Goal: Information Seeking & Learning: Learn about a topic

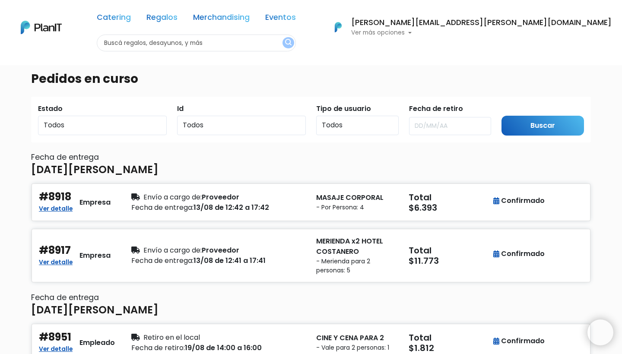
click at [541, 35] on div "[PERSON_NAME][EMAIL_ADDRESS][PERSON_NAME][DOMAIN_NAME] Ver más opciones" at bounding box center [470, 27] width 283 height 19
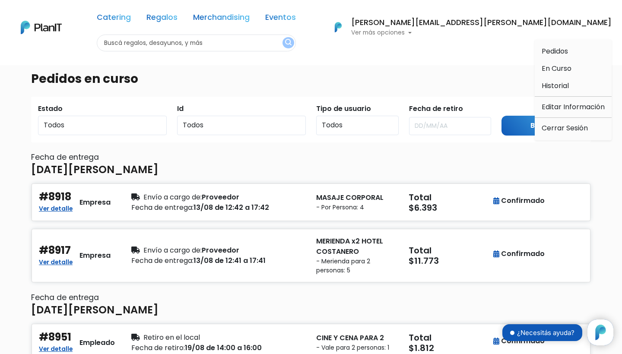
scroll to position [88, 0]
click at [553, 87] on span "Historial" at bounding box center [554, 86] width 27 height 10
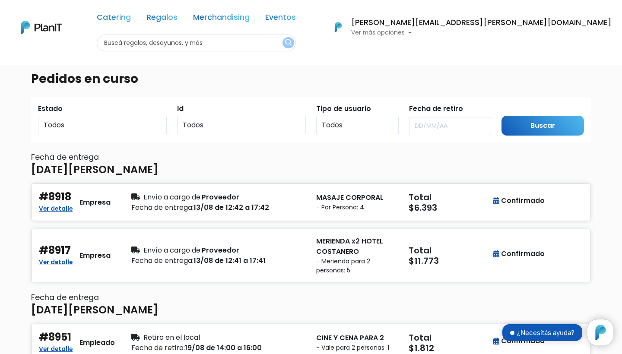
click at [522, 38] on button "[PERSON_NAME][EMAIL_ADDRESS][PERSON_NAME][DOMAIN_NAME] Ver más opciones" at bounding box center [467, 27] width 288 height 22
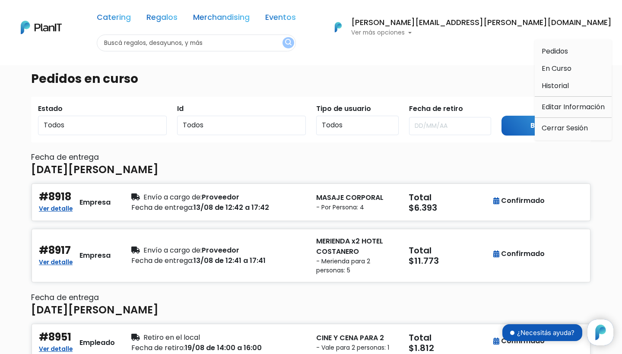
click at [522, 35] on p "Ver más opciones" at bounding box center [481, 33] width 260 height 6
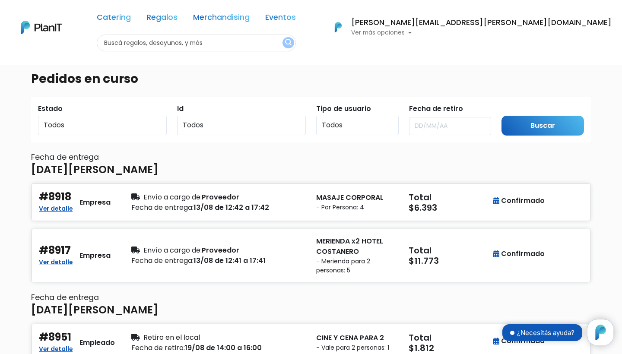
click at [536, 32] on p "Ver más opciones" at bounding box center [481, 33] width 260 height 6
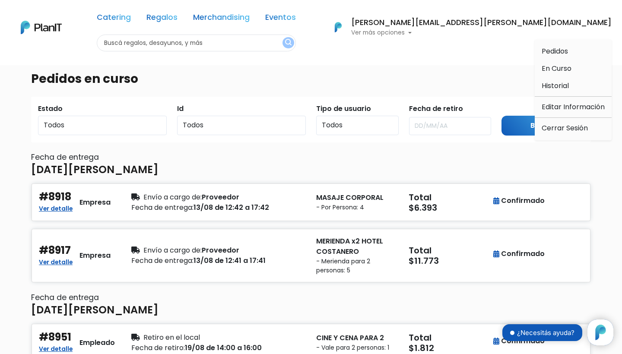
click at [540, 24] on h6 "[PERSON_NAME][EMAIL_ADDRESS][PERSON_NAME][DOMAIN_NAME]" at bounding box center [481, 23] width 260 height 8
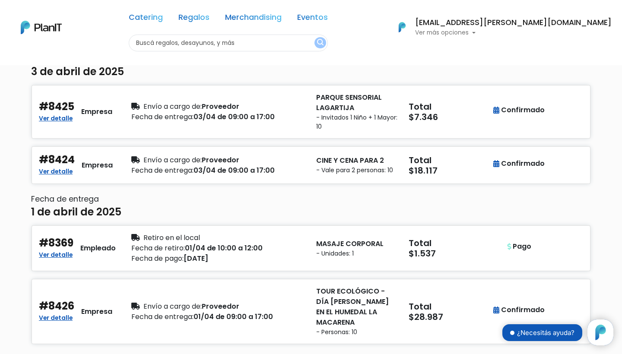
scroll to position [1986, 0]
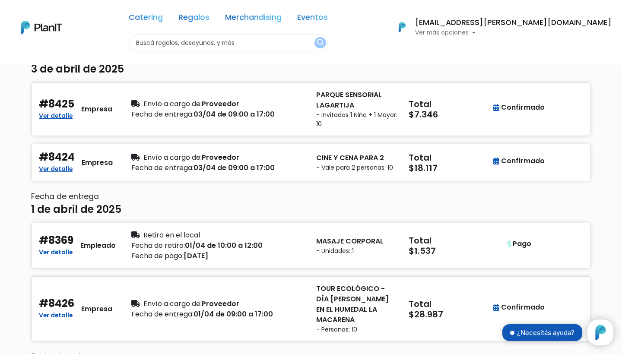
click at [279, 163] on div "Fecha de entrega: 03/04 de 09:00 a 17:00" at bounding box center [218, 168] width 174 height 10
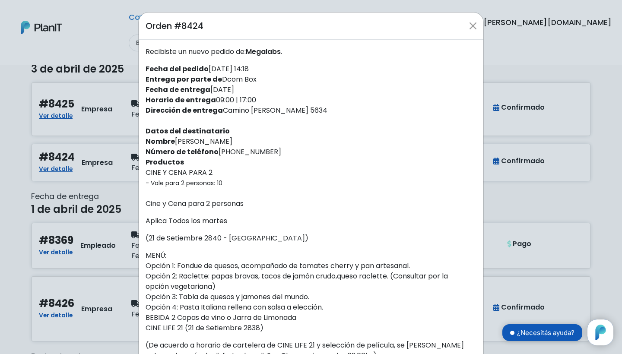
click at [473, 27] on button "Close" at bounding box center [473, 26] width 14 height 14
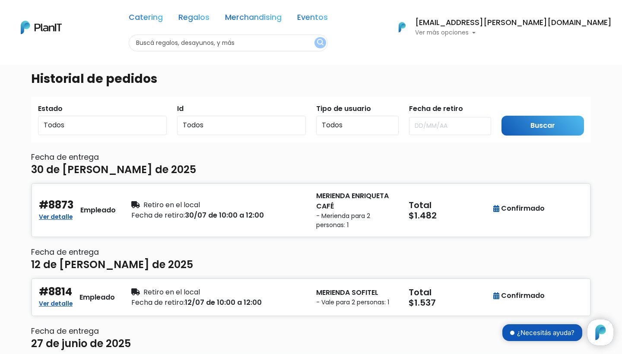
scroll to position [0, 0]
click at [517, 37] on button "macarena.perez@dcomtravel.com Ver más opciones" at bounding box center [499, 27] width 224 height 22
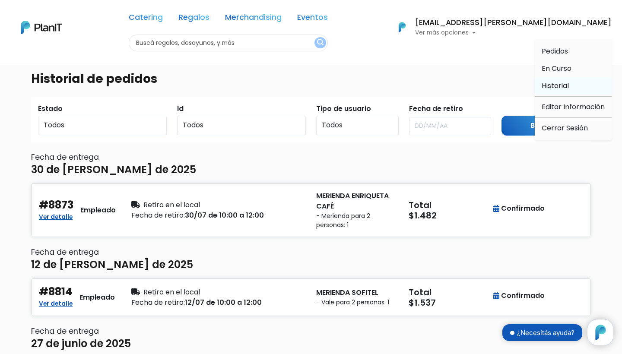
click at [554, 82] on span "Historial" at bounding box center [554, 86] width 27 height 10
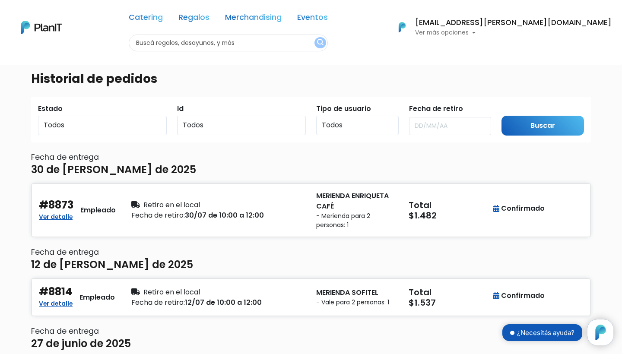
click at [523, 38] on button "[PERSON_NAME][EMAIL_ADDRESS][PERSON_NAME][DOMAIN_NAME] Ver más opciones" at bounding box center [499, 27] width 224 height 22
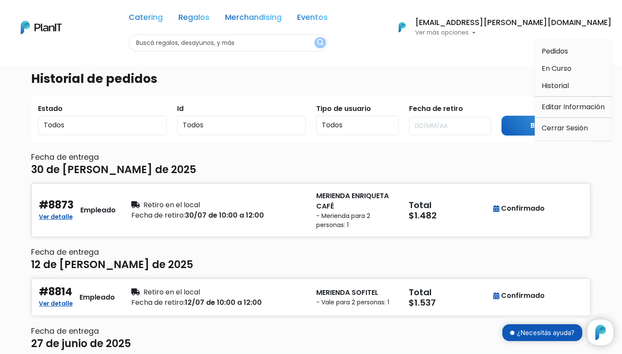
click at [558, 90] on span "Historial" at bounding box center [554, 86] width 27 height 10
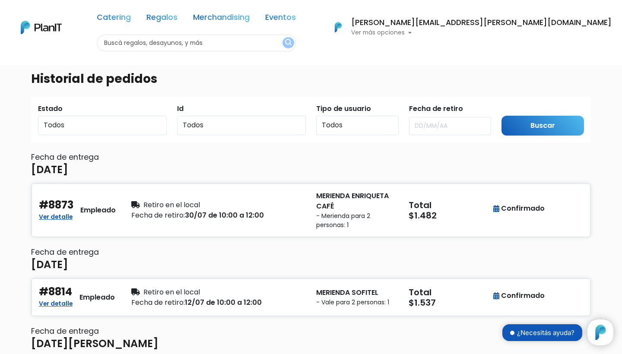
scroll to position [88, 0]
click at [539, 32] on p "Ver más opciones" at bounding box center [481, 33] width 260 height 6
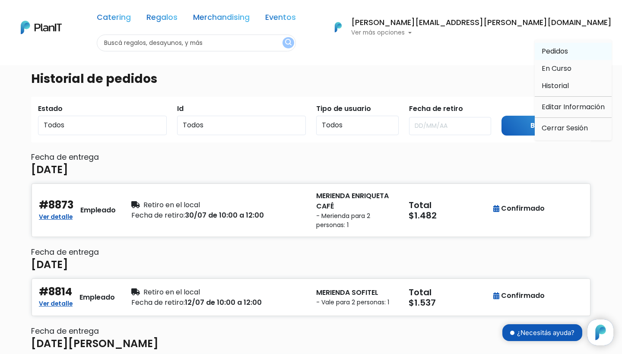
click at [552, 54] on span "Pedidos" at bounding box center [554, 51] width 26 height 10
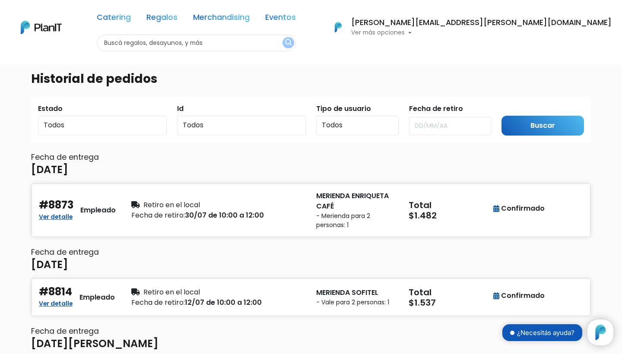
click at [537, 34] on p "Ver más opciones" at bounding box center [481, 33] width 260 height 6
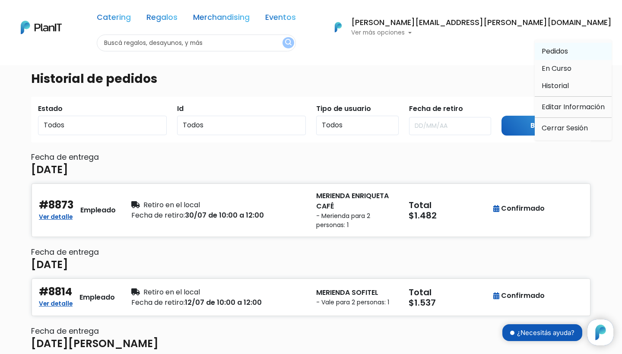
click at [543, 51] on span "Pedidos" at bounding box center [554, 51] width 26 height 10
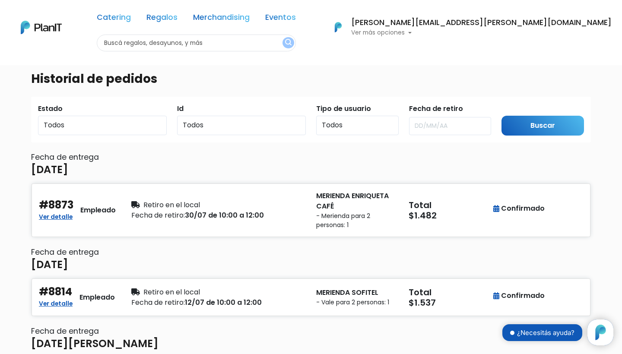
click at [524, 31] on p "Ver más opciones" at bounding box center [481, 33] width 260 height 6
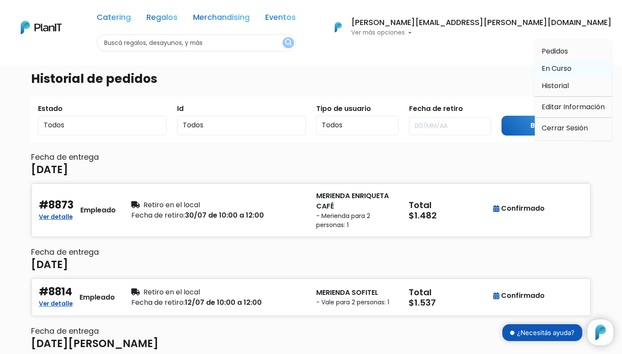
click at [540, 69] on link "En Curso" at bounding box center [572, 68] width 77 height 17
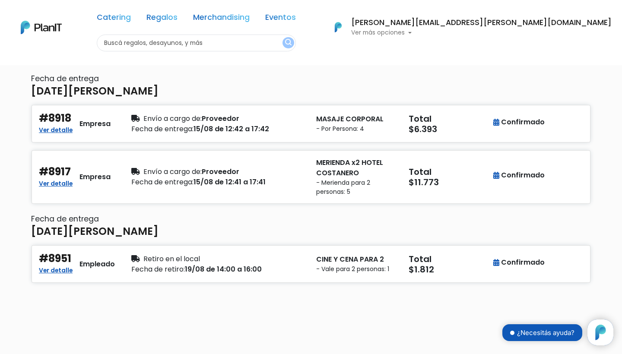
scroll to position [81, 0]
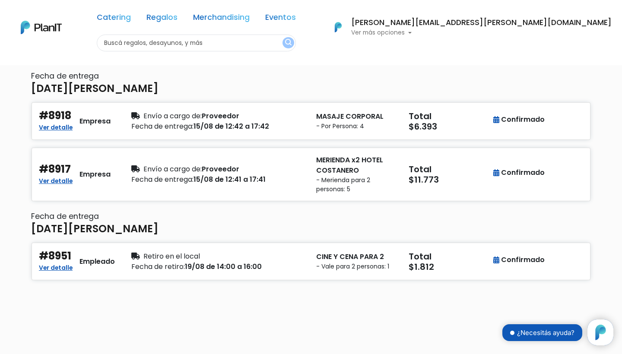
click at [367, 170] on p "MERIENDA x2 HOTEL COSTANERO" at bounding box center [357, 165] width 82 height 21
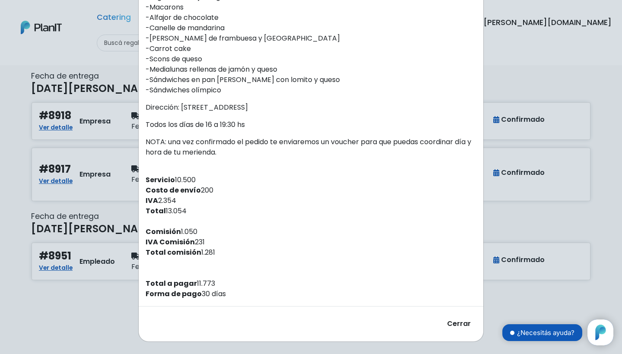
scroll to position [234, 0]
click at [508, 77] on div "Orden #8917 Recibiste un nuevo pedido de: Megalabs . Fecha del pedido [DATE] 12…" at bounding box center [311, 177] width 622 height 354
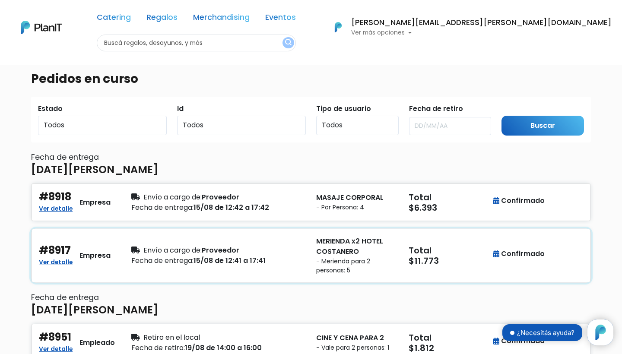
scroll to position [0, 0]
click at [237, 44] on input "text" at bounding box center [196, 43] width 199 height 17
type input "dcom box"
click at [294, 44] on button "submit" at bounding box center [288, 42] width 12 height 11
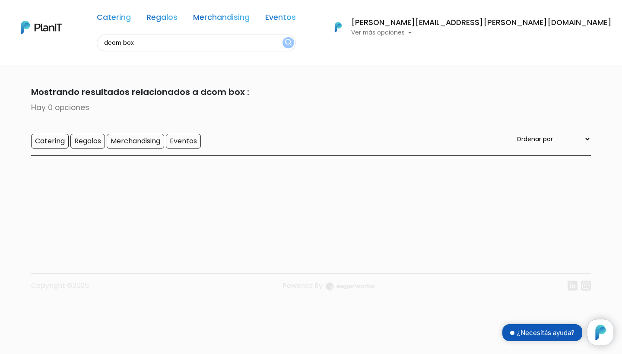
scroll to position [88, 0]
drag, startPoint x: 208, startPoint y: 41, endPoint x: 161, endPoint y: 41, distance: 46.6
click at [161, 41] on input "dcom box" at bounding box center [196, 43] width 199 height 17
type input "dcom"
click at [294, 42] on button "submit" at bounding box center [288, 42] width 12 height 11
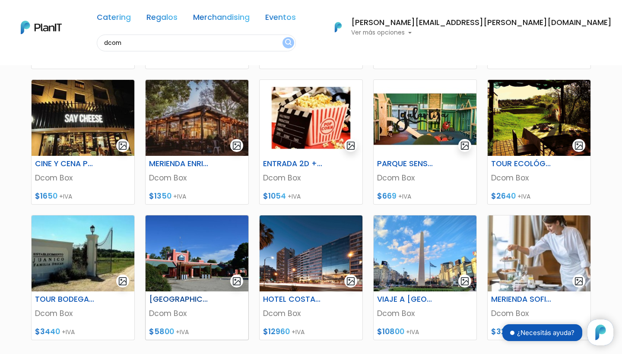
scroll to position [230, 0]
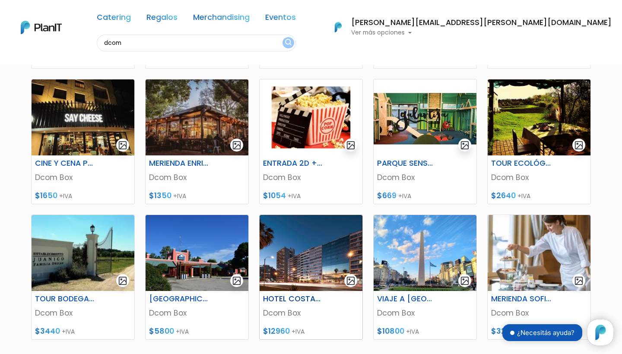
click at [301, 276] on img at bounding box center [310, 253] width 103 height 76
click at [430, 118] on img at bounding box center [424, 117] width 103 height 76
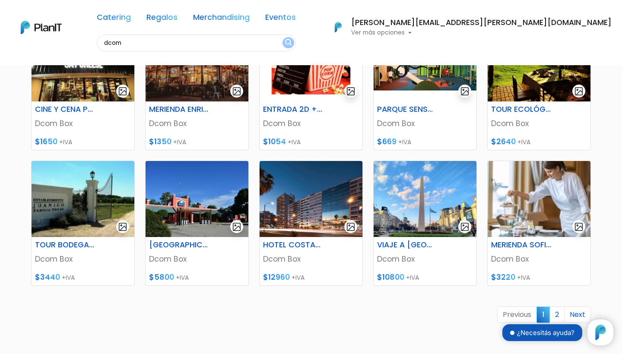
scroll to position [294, 0]
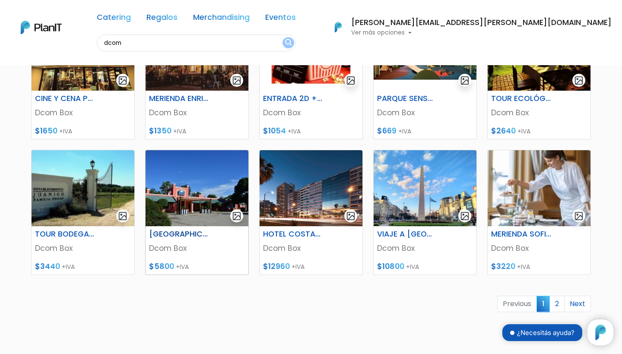
click at [215, 189] on img at bounding box center [196, 188] width 103 height 76
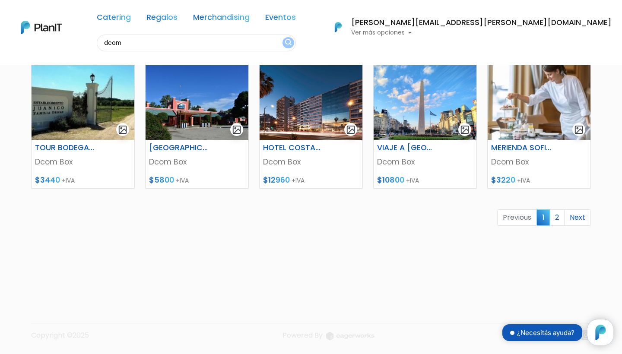
scroll to position [381, 0]
click at [558, 217] on link "2" at bounding box center [556, 217] width 15 height 16
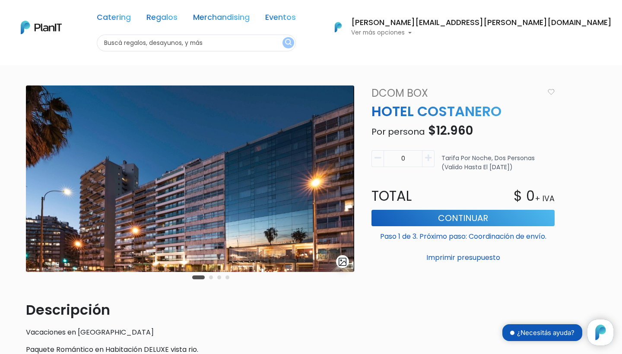
scroll to position [88, 0]
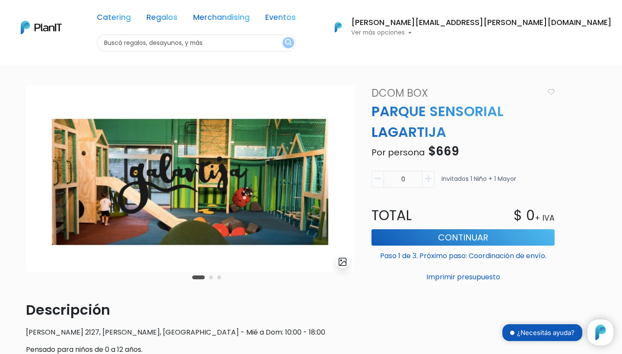
scroll to position [88, 0]
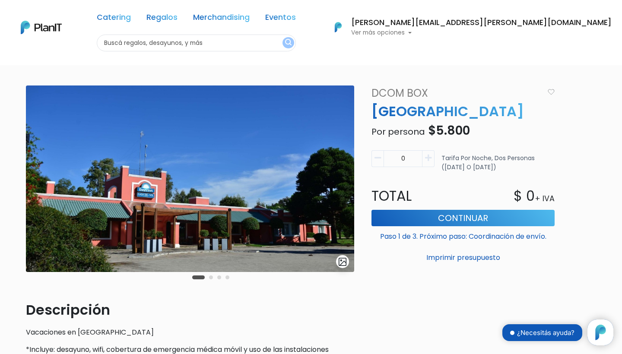
scroll to position [88, 0]
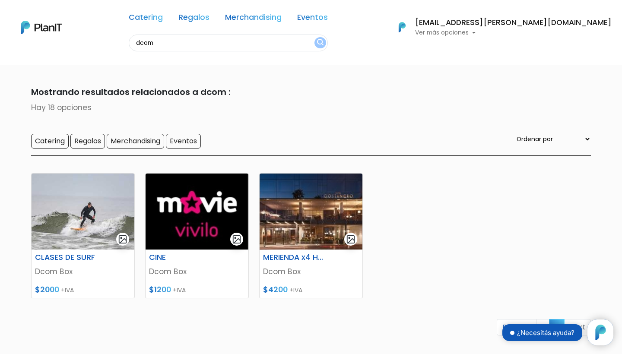
scroll to position [88, 0]
